Goal: Information Seeking & Learning: Learn about a topic

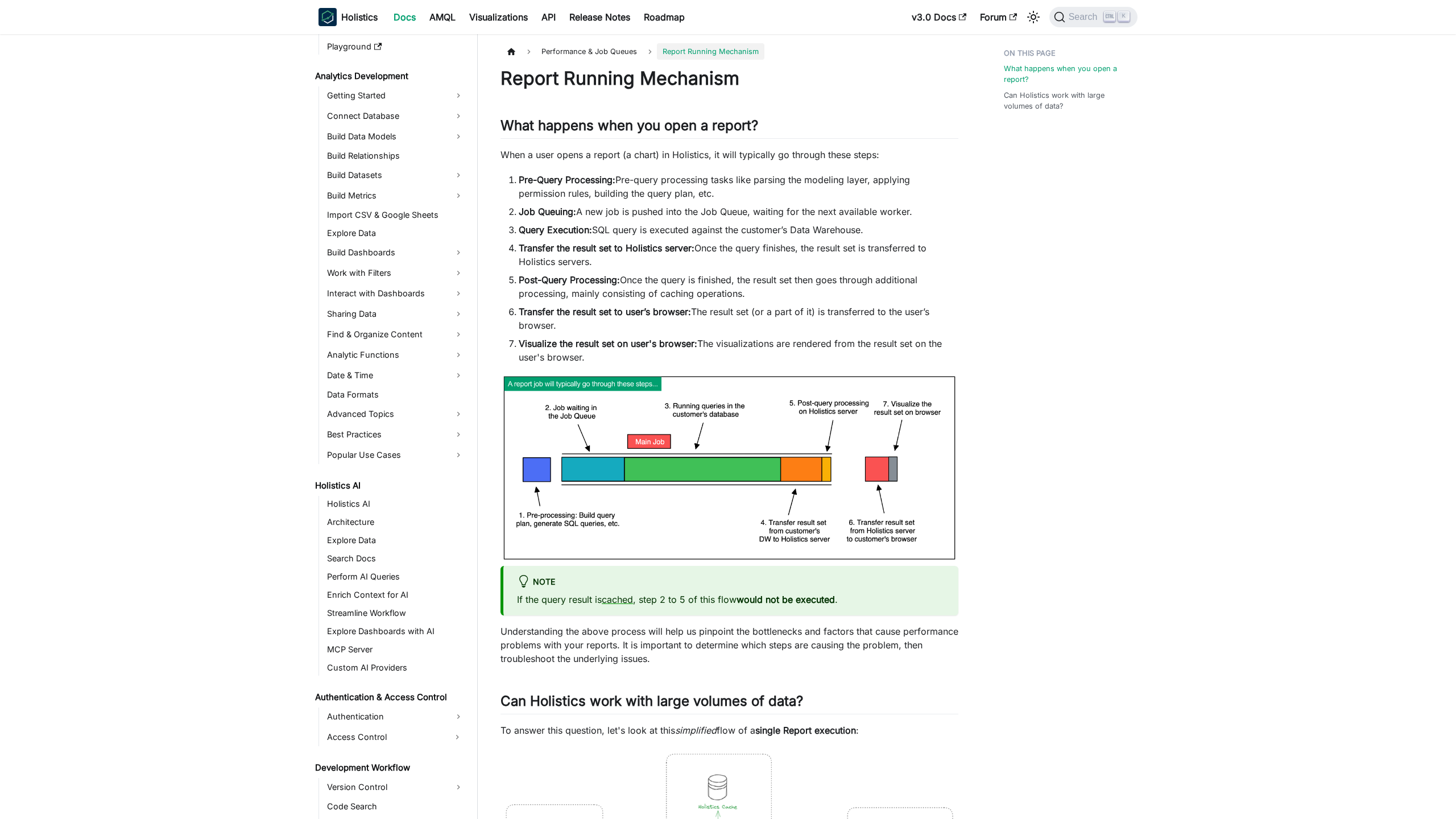
scroll to position [487, 0]
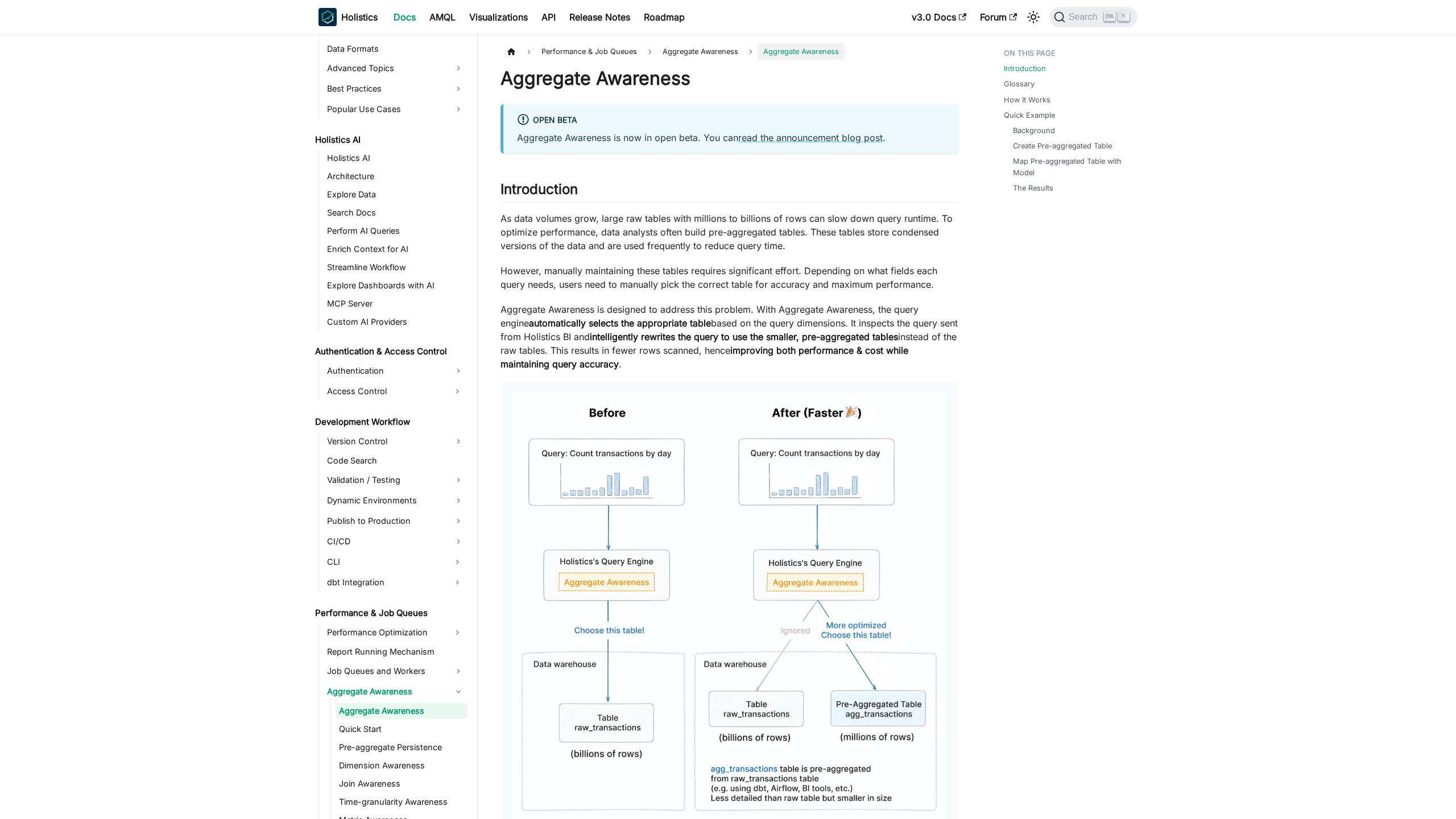
scroll to position [546, 0]
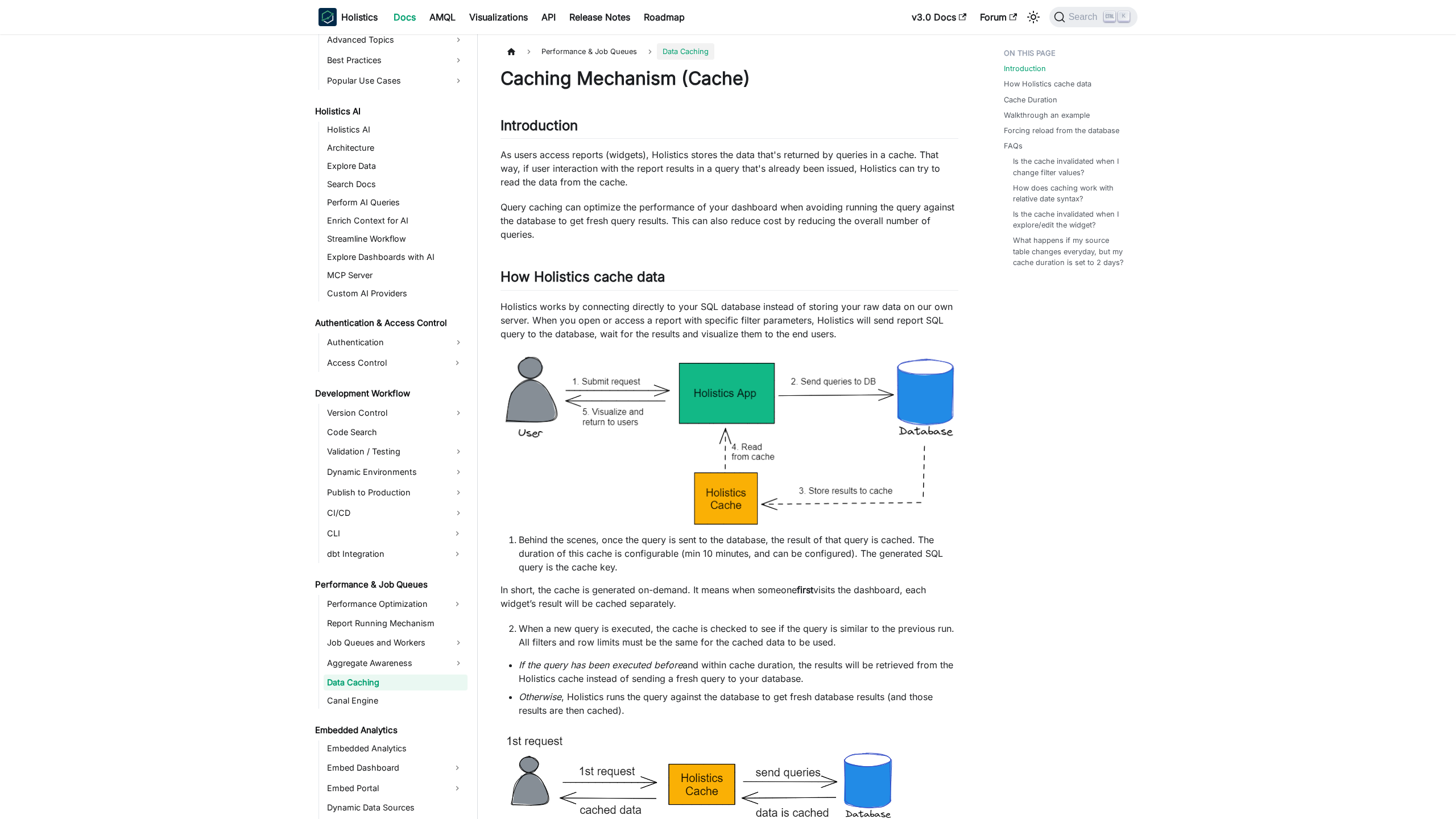
scroll to position [546, 0]
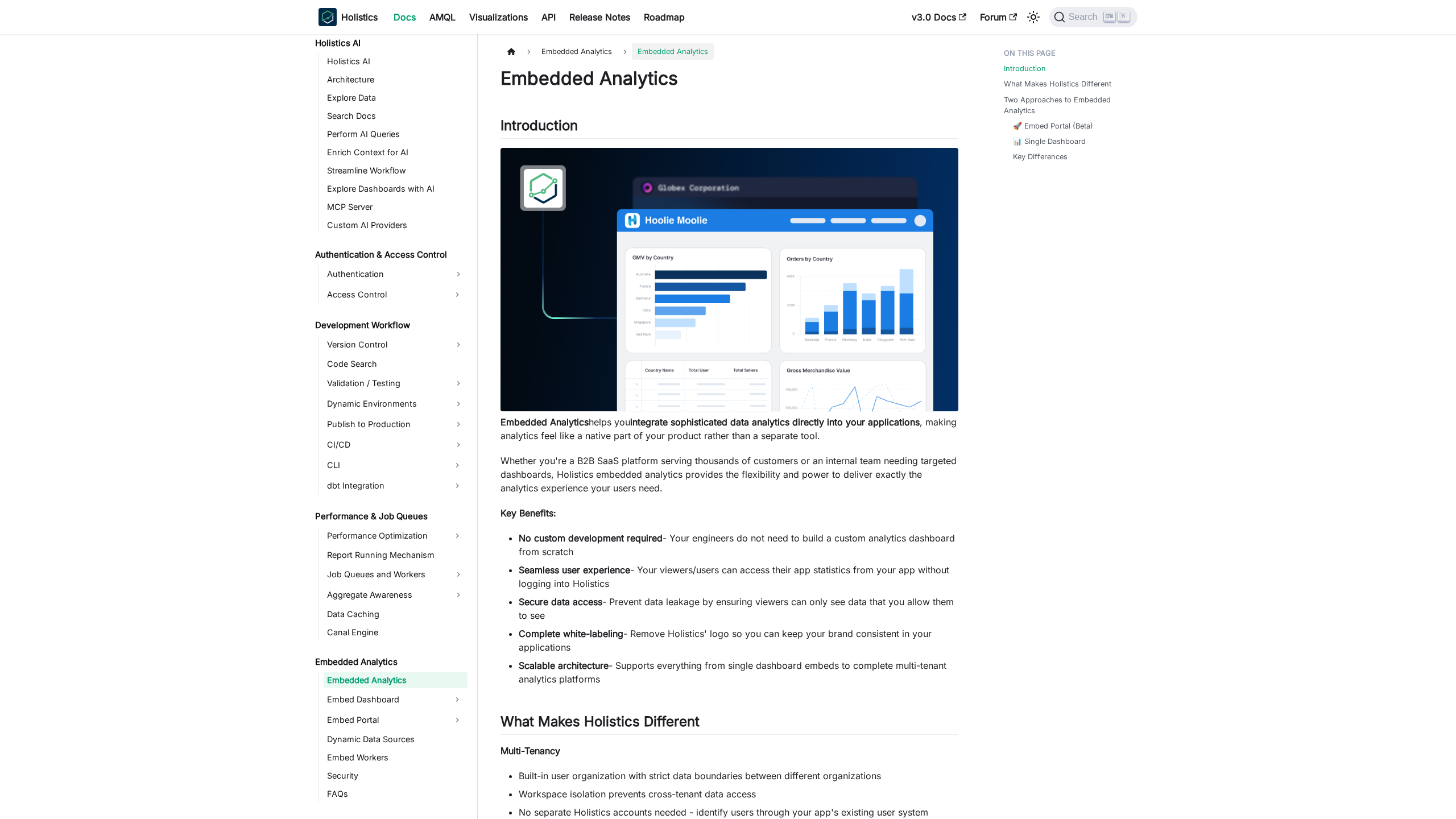
scroll to position [612, 0]
